Goal: Find specific page/section: Find specific page/section

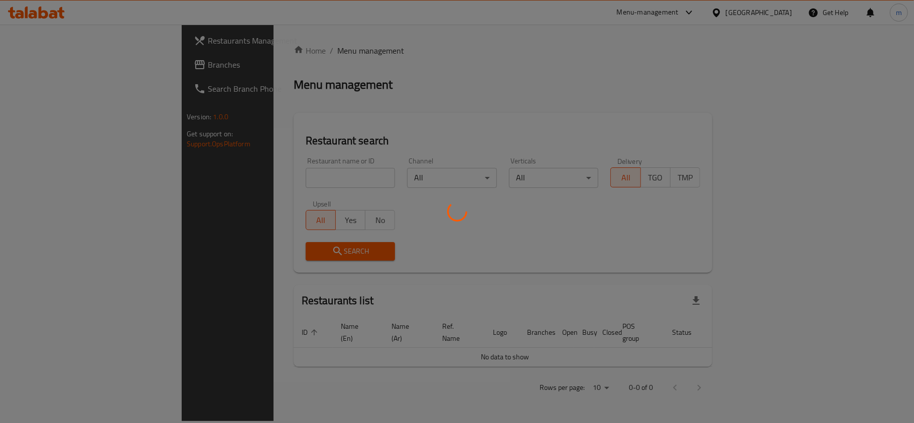
click at [758, 7] on div at bounding box center [457, 211] width 914 height 423
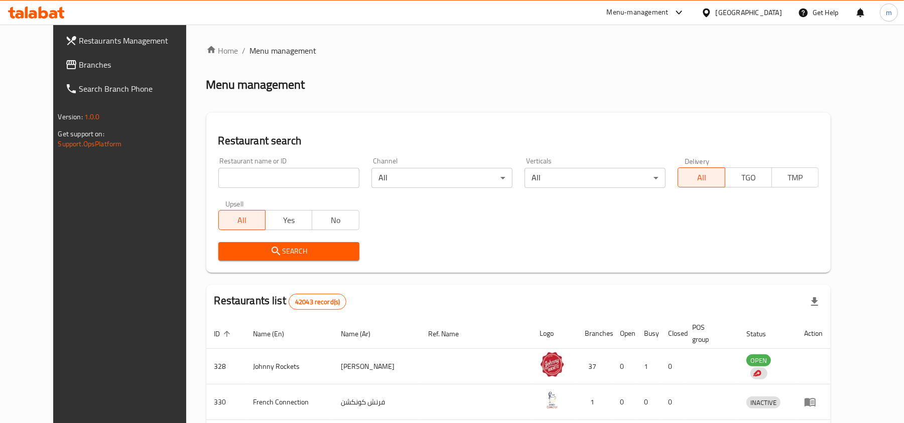
click at [757, 15] on div "United Arab Emirates" at bounding box center [748, 12] width 66 height 11
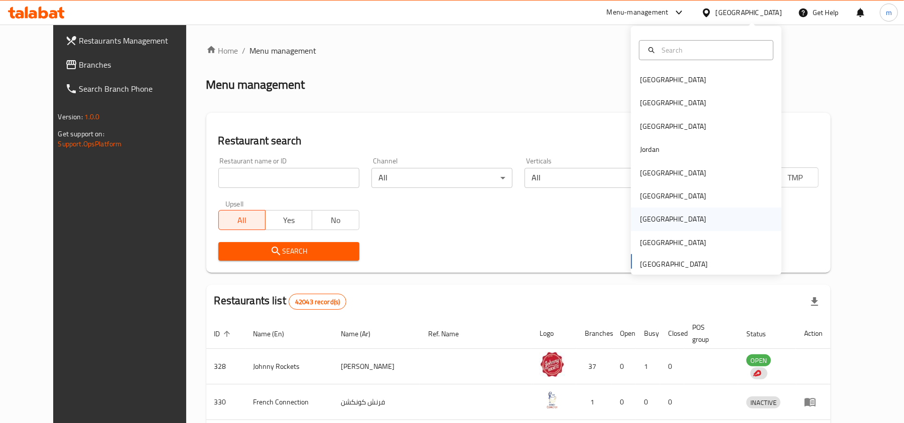
click at [650, 213] on div "[GEOGRAPHIC_DATA]" at bounding box center [673, 219] width 82 height 23
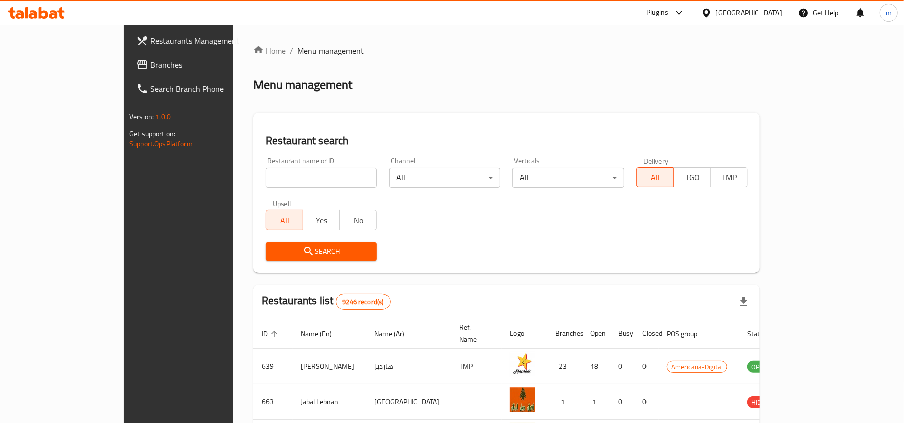
click at [545, 126] on div "Restaurant search Restaurant name or ID Restaurant name or ID Channel All ​ Ver…" at bounding box center [506, 193] width 506 height 160
click at [268, 168] on input "search" at bounding box center [320, 178] width 111 height 20
paste input "770044"
type input "770044"
click button "Search" at bounding box center [320, 251] width 111 height 19
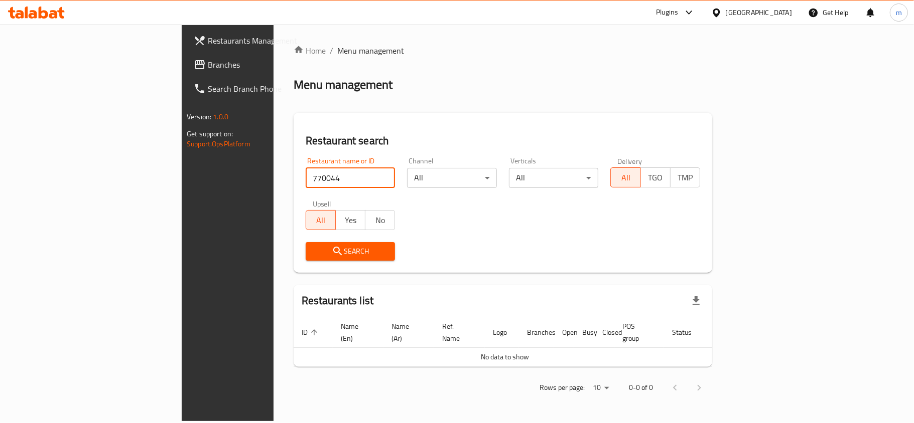
click at [448, 105] on div "Home / Menu management Menu management Restaurant search Restaurant name or ID …" at bounding box center [502, 223] width 418 height 357
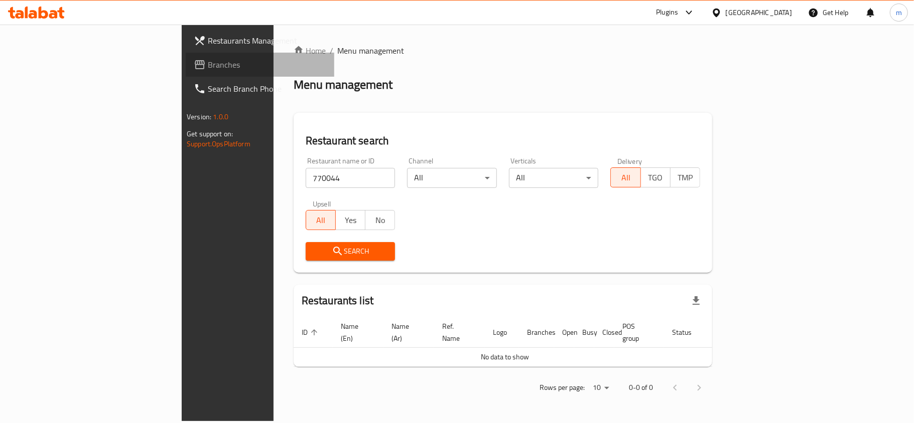
click at [208, 63] on span "Branches" at bounding box center [267, 65] width 118 height 12
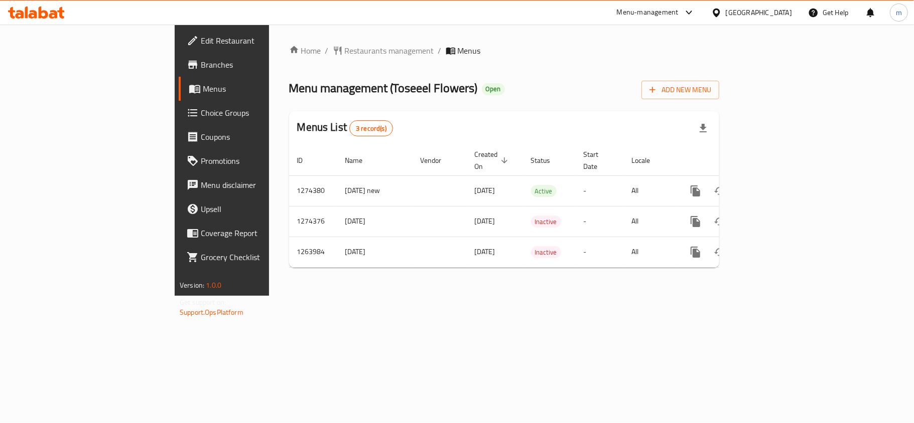
click at [466, 57] on div "Home / Restaurants management / Menus Menu management ( Toseeel Flowers ) Open …" at bounding box center [504, 160] width 430 height 231
click at [345, 45] on span "Restaurants management" at bounding box center [389, 51] width 89 height 12
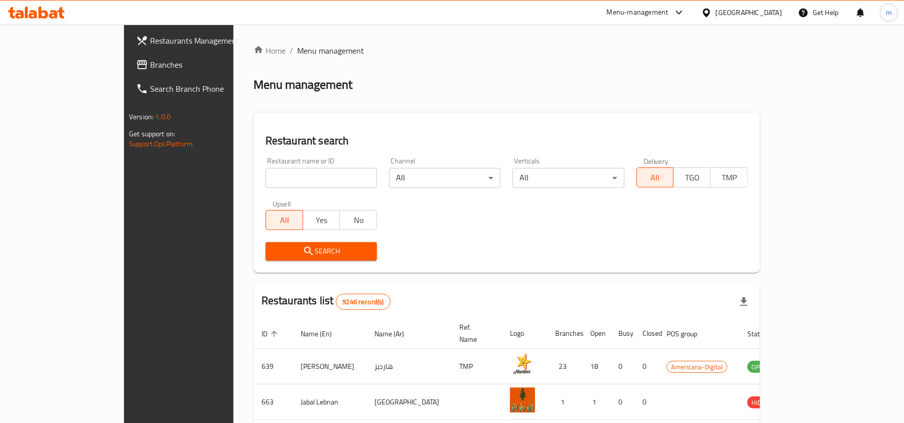
click at [265, 173] on input "search" at bounding box center [320, 178] width 111 height 20
paste input "658943"
type input "658943"
click button "Search" at bounding box center [320, 251] width 111 height 19
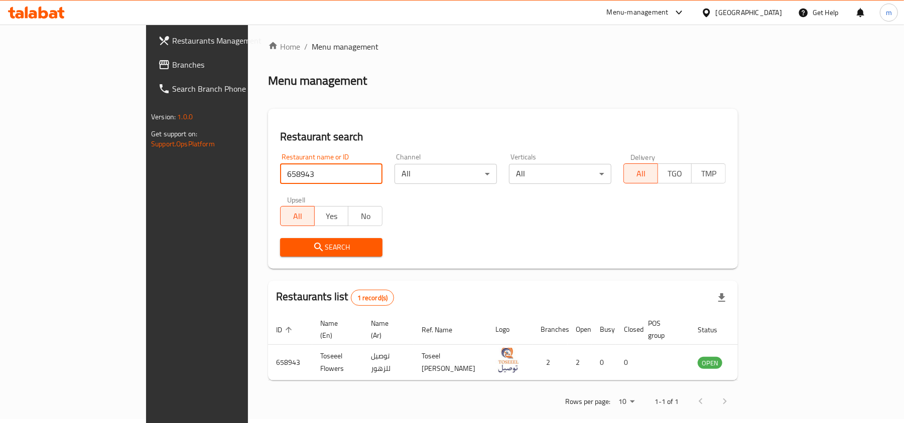
scroll to position [5, 0]
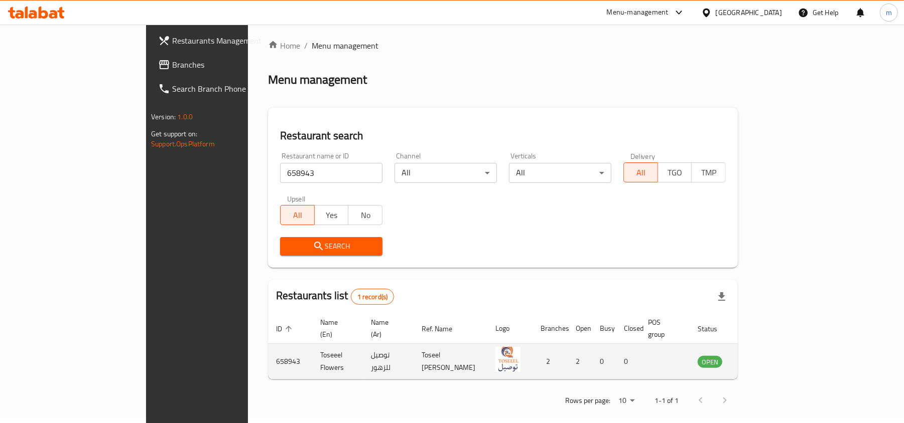
click at [689, 348] on td "enhanced table" at bounding box center [665, 362] width 50 height 36
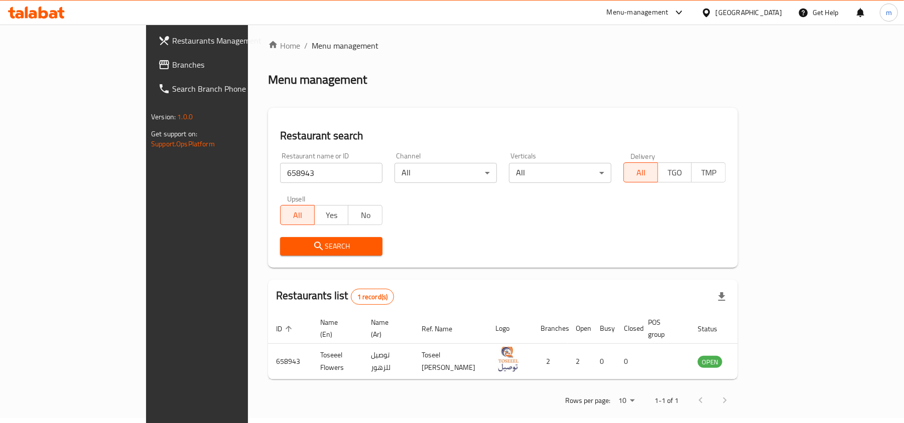
click at [589, 193] on div "Restaurant name or ID 658943 Restaurant name or ID Channel All ​ Verticals All …" at bounding box center [503, 203] width 458 height 115
click at [431, 93] on div "Home / Menu management Menu management Restaurant search Restaurant name or ID …" at bounding box center [503, 227] width 470 height 374
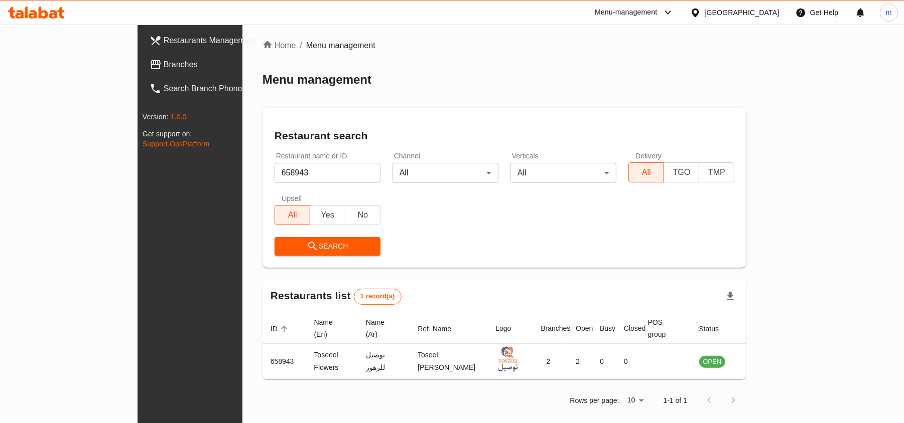
scroll to position [5, 0]
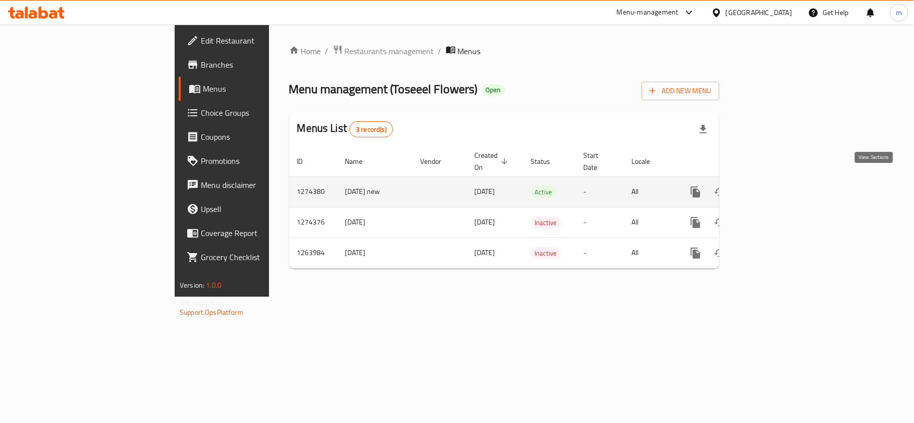
click at [774, 186] on icon "enhanced table" at bounding box center [768, 192] width 12 height 12
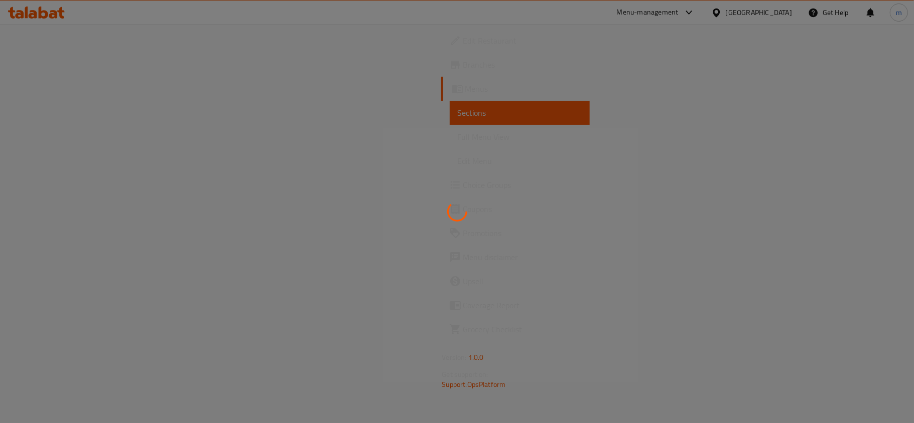
click at [38, 279] on div at bounding box center [457, 211] width 914 height 423
